Goal: Task Accomplishment & Management: Complete application form

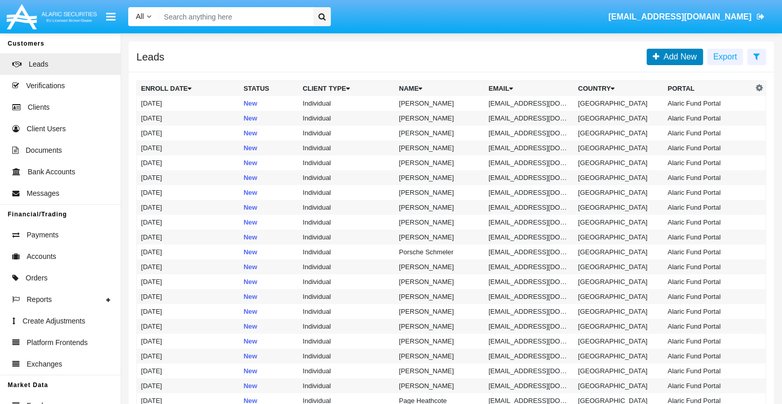
click at [679, 56] on span "Add New" at bounding box center [677, 56] width 37 height 9
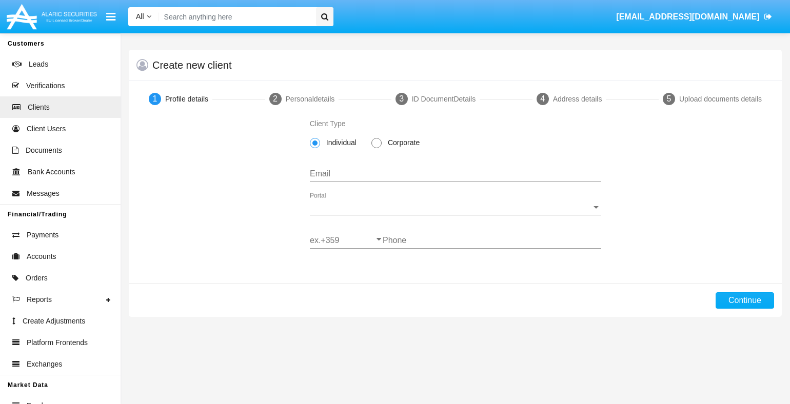
click at [402, 144] on span "Corporate" at bounding box center [401, 142] width 41 height 11
click at [376, 148] on input "Corporate" at bounding box center [376, 148] width 1 height 1
radio input "true"
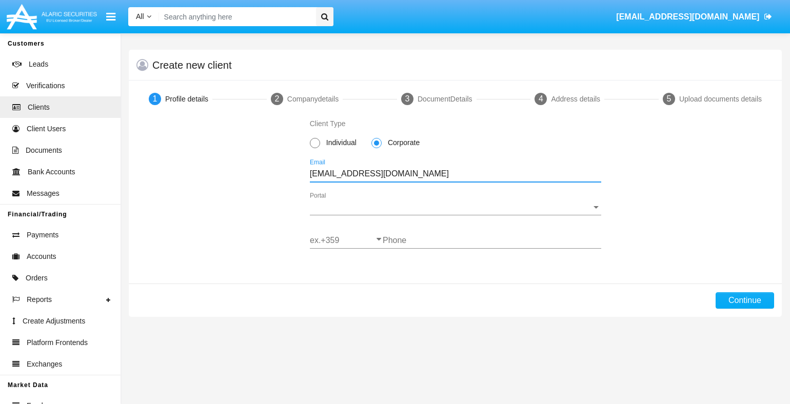
type input "[EMAIL_ADDRESS][DOMAIN_NAME]"
click at [455, 207] on span "Portal" at bounding box center [451, 207] width 282 height 9
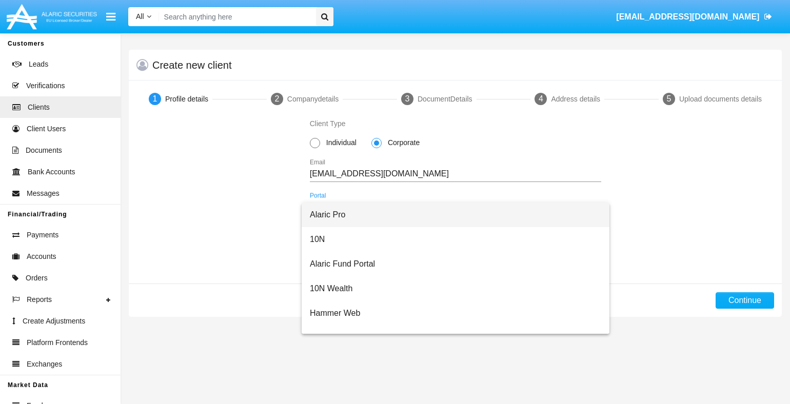
click at [451, 215] on span "Alaric Pro" at bounding box center [455, 215] width 291 height 25
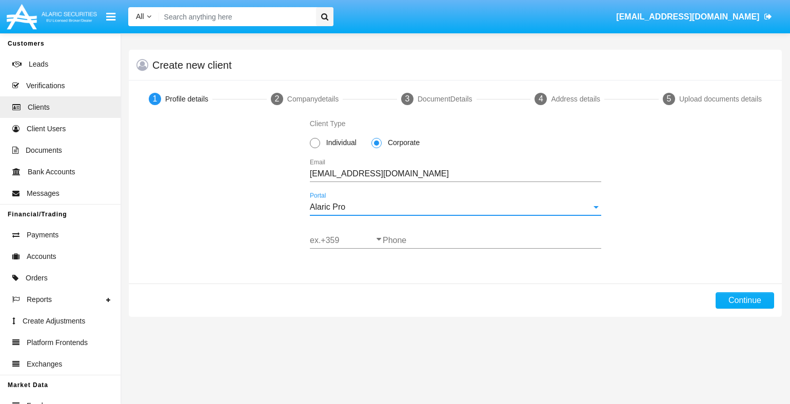
click at [346, 240] on input "ex.+359" at bounding box center [346, 240] width 73 height 9
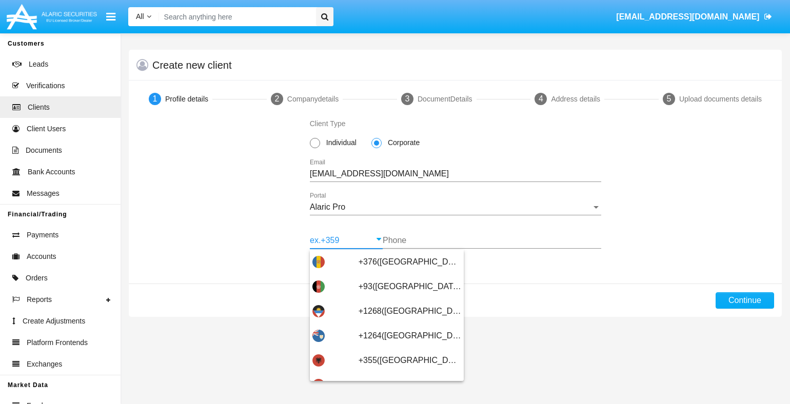
type input "+359([GEOGRAPHIC_DATA])"
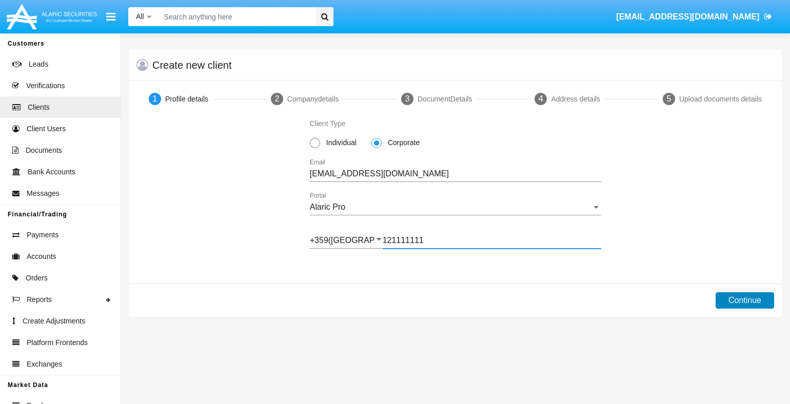
type input "121111111"
click at [744, 300] on button "Continue" at bounding box center [744, 300] width 58 height 16
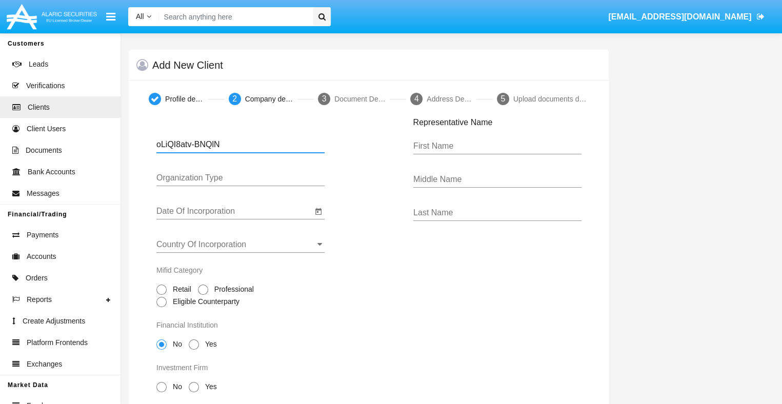
type input "oLiQI8atv-BNQlN"
type input "LTD"
click at [234, 211] on input "Date Of Incorporation" at bounding box center [234, 211] width 156 height 9
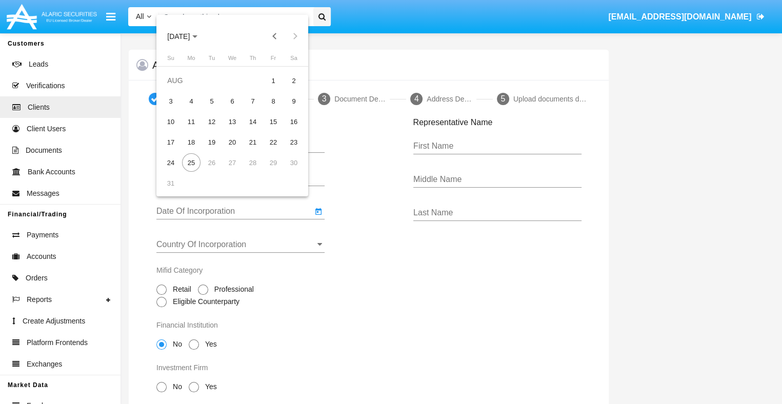
click at [187, 36] on span "[DATE]" at bounding box center [178, 36] width 23 height 8
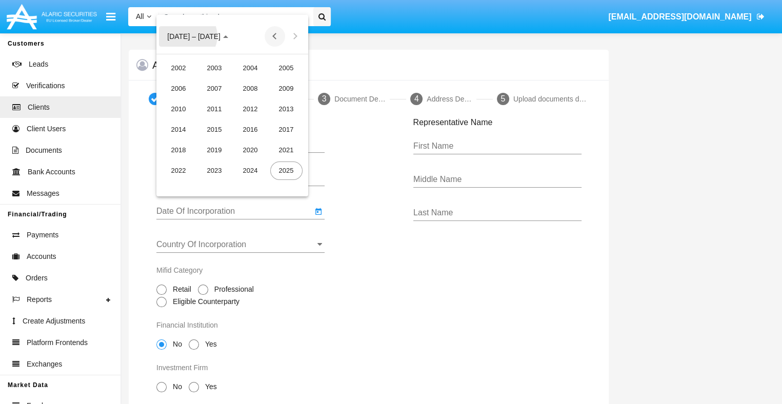
click at [274, 36] on button "Previous 20 years" at bounding box center [275, 36] width 21 height 21
click at [250, 170] on div "2000" at bounding box center [250, 170] width 32 height 18
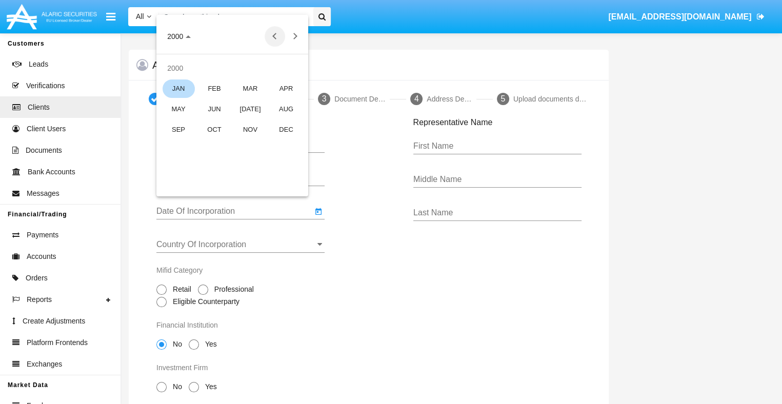
click at [178, 88] on div "JAN" at bounding box center [179, 88] width 32 height 18
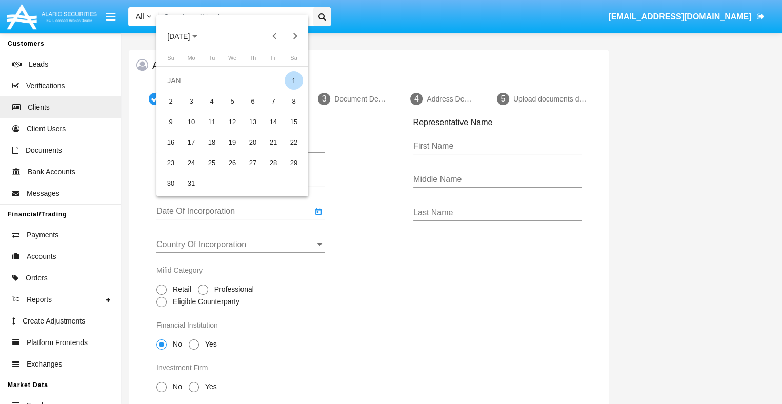
click at [294, 80] on div "1" at bounding box center [294, 80] width 18 height 18
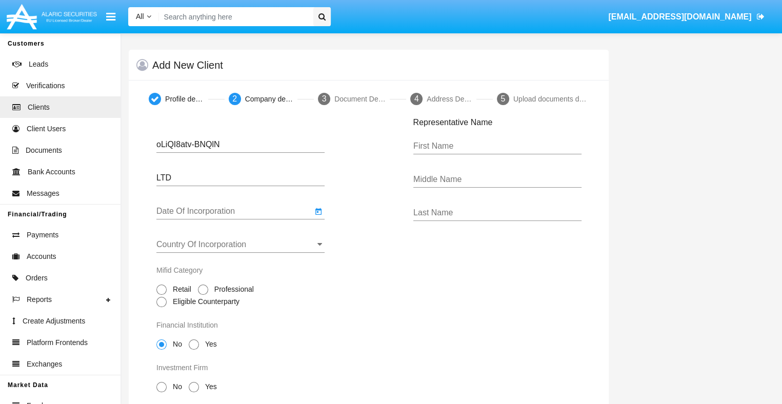
type input "[DATE]"
click at [240, 244] on input "Country Of Incorporation" at bounding box center [240, 244] width 168 height 9
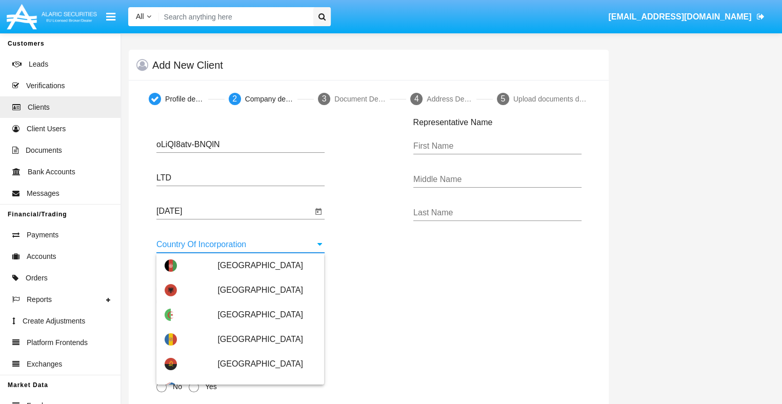
scroll to position [2945, 0]
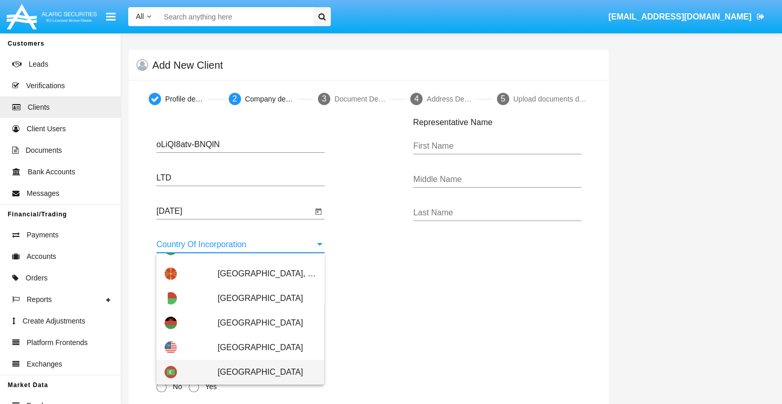
click at [261, 372] on span "[GEOGRAPHIC_DATA]" at bounding box center [266, 372] width 98 height 25
type input "[GEOGRAPHIC_DATA]"
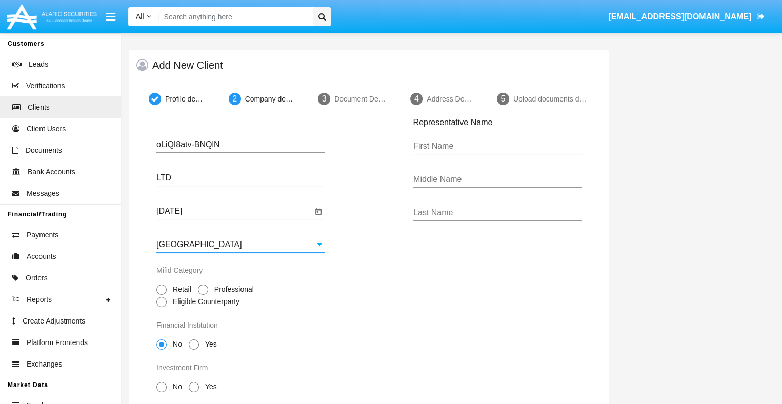
click at [230, 290] on span "Professional" at bounding box center [232, 289] width 48 height 11
click at [203, 295] on input "Professional" at bounding box center [203, 295] width 1 height 1
radio input "true"
click at [175, 345] on span "No" at bounding box center [176, 344] width 18 height 11
click at [161, 350] on input "No" at bounding box center [161, 350] width 1 height 1
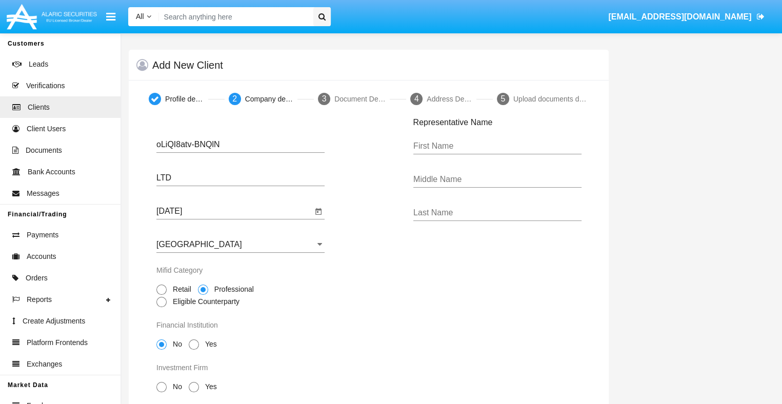
click at [175, 388] on span "No" at bounding box center [176, 386] width 18 height 11
click at [161, 392] on input "No" at bounding box center [161, 392] width 1 height 1
radio input "true"
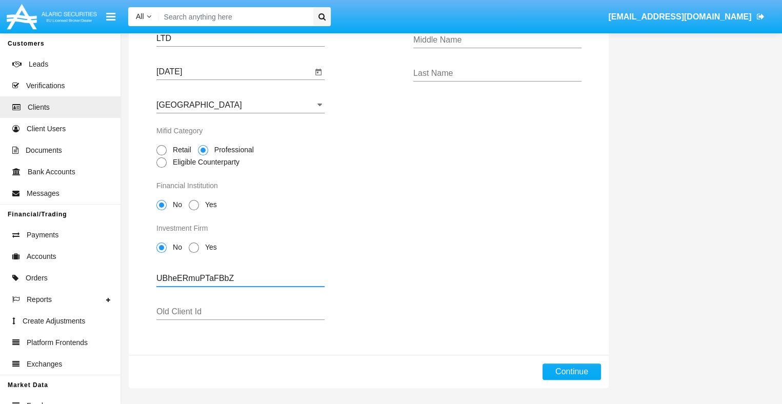
type input "UBheERmuPTaFBbZ"
type input "xSIGVtKgIwlWIfY"
type input "[PERSON_NAME]"
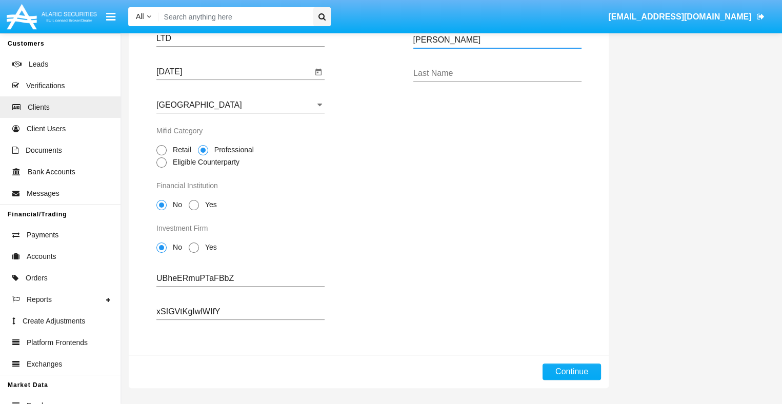
type input "[PERSON_NAME]"
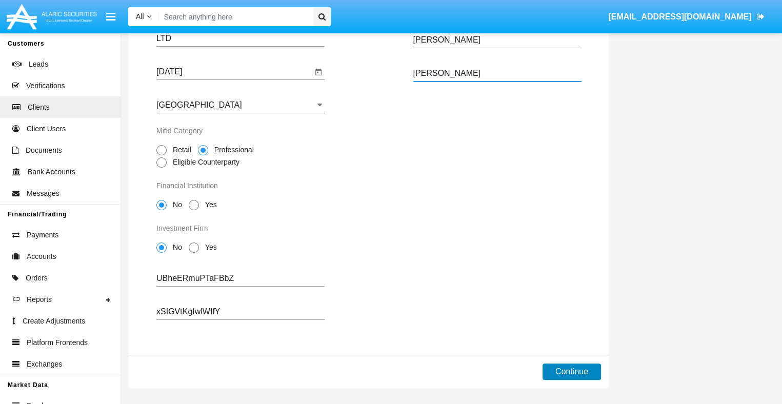
type input "[PERSON_NAME]"
click at [571, 371] on button "Continue" at bounding box center [571, 371] width 58 height 16
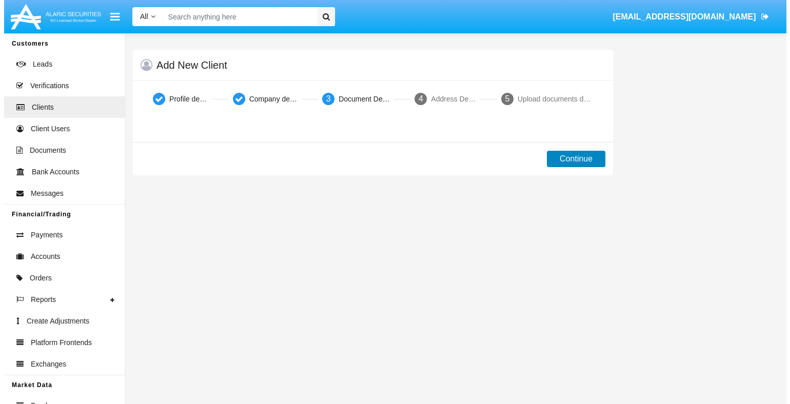
scroll to position [0, 0]
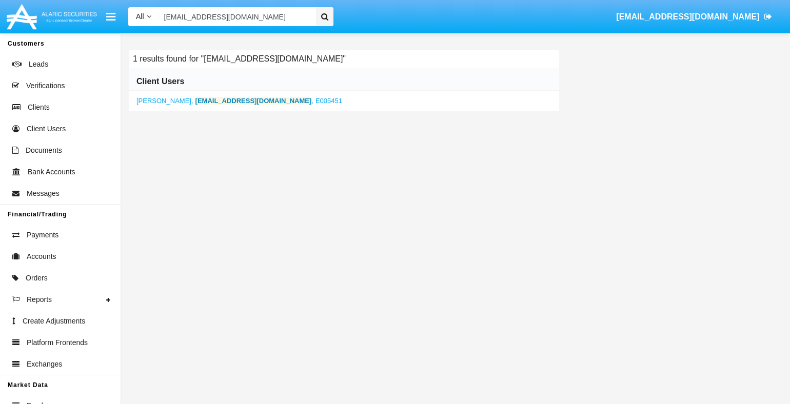
type input "[EMAIL_ADDRESS][DOMAIN_NAME]"
click at [226, 100] on b "[EMAIL_ADDRESS][DOMAIN_NAME]" at bounding box center [253, 101] width 116 height 8
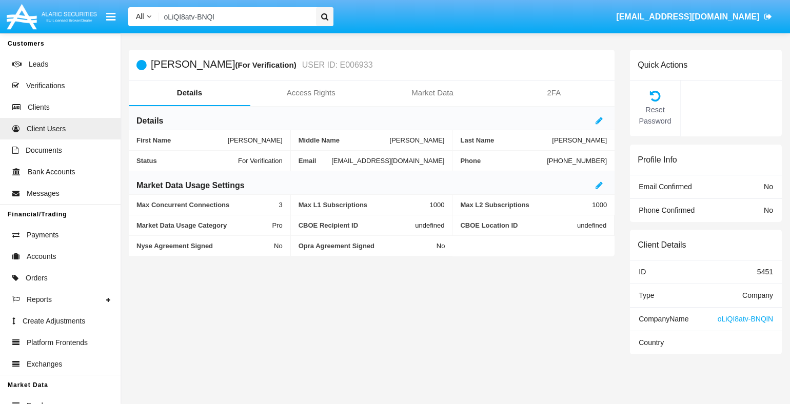
type input "oLiQI8atv-BNQlN"
